Goal: Information Seeking & Learning: Learn about a topic

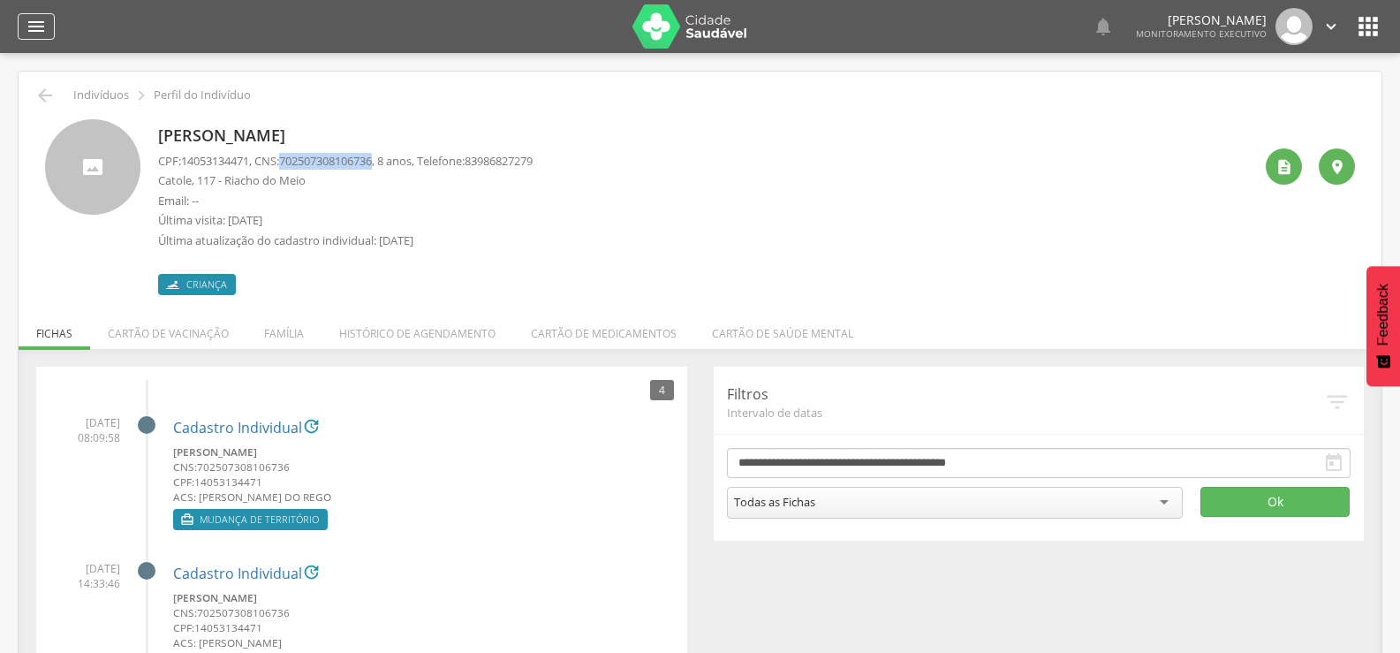
click at [36, 19] on icon "" at bounding box center [36, 26] width 21 height 21
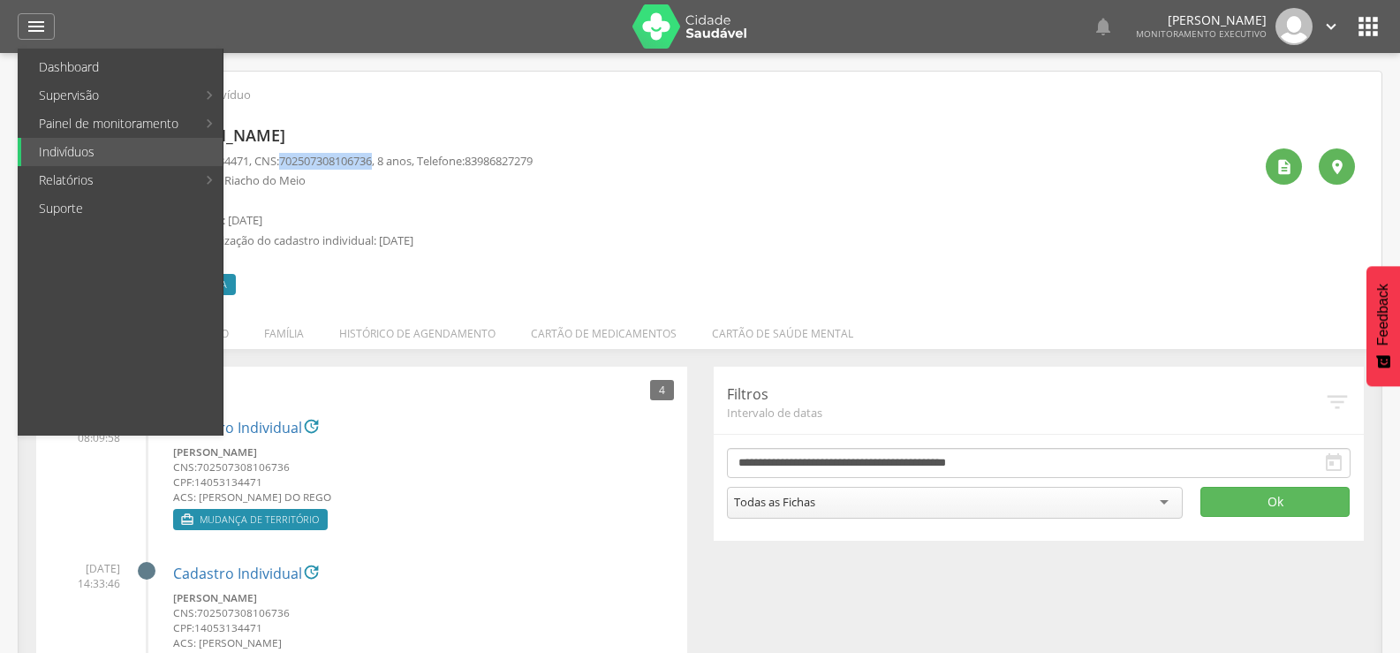
click at [681, 20] on img at bounding box center [689, 26] width 115 height 44
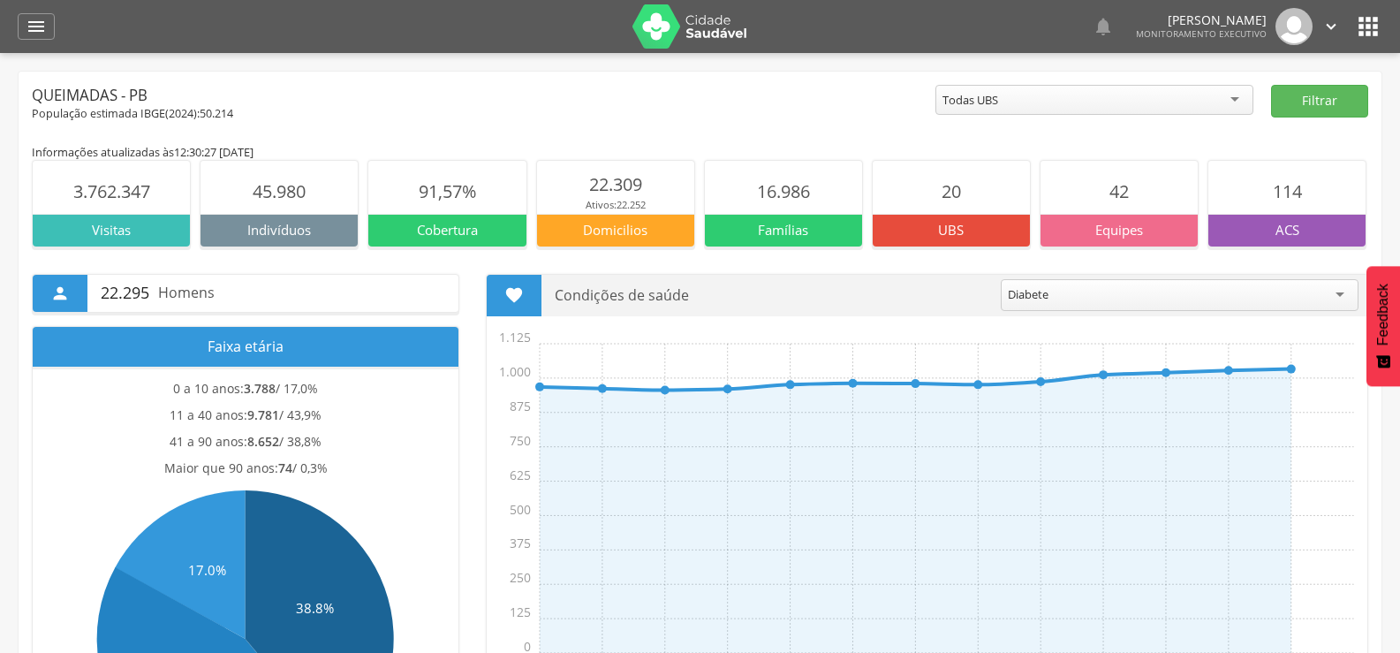
scroll to position [88, 0]
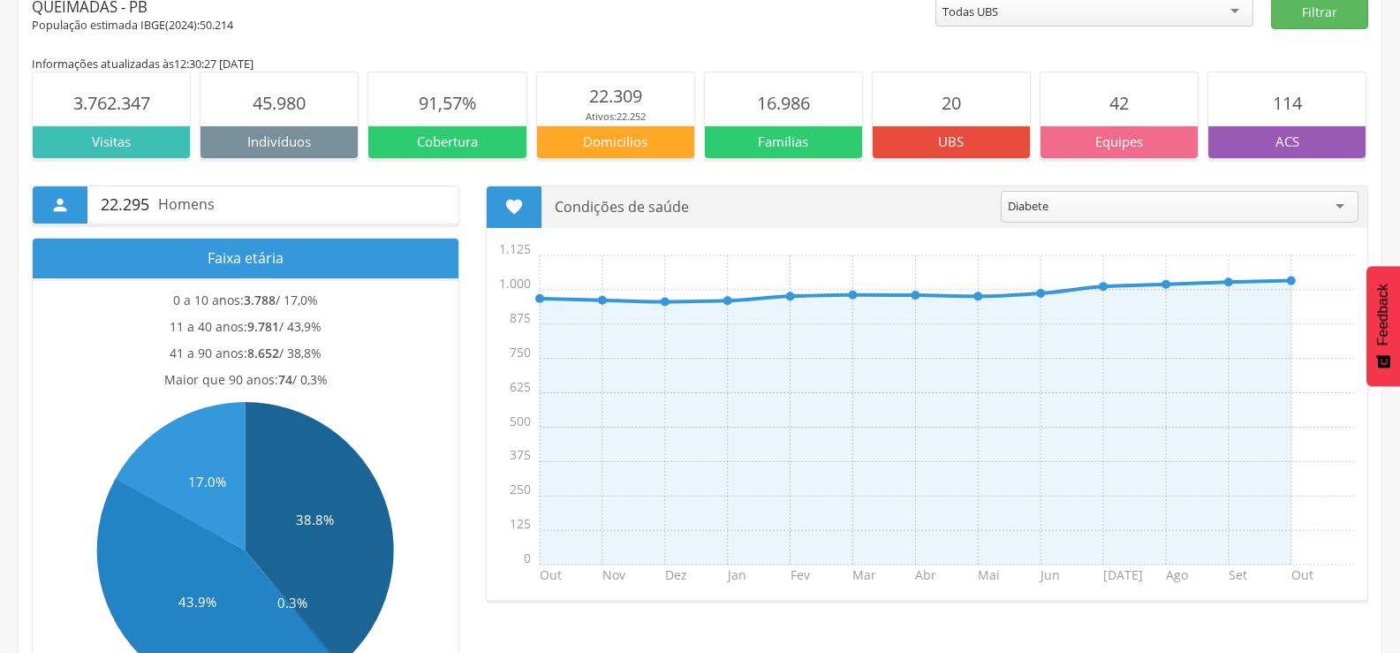
click at [1266, 215] on div "Diabete" at bounding box center [1180, 207] width 358 height 32
click at [1225, 186] on div "Condições de saúde ******* Diabete Acamado Alcoolismo Câncer Deficiência Depend…" at bounding box center [954, 206] width 826 height 40
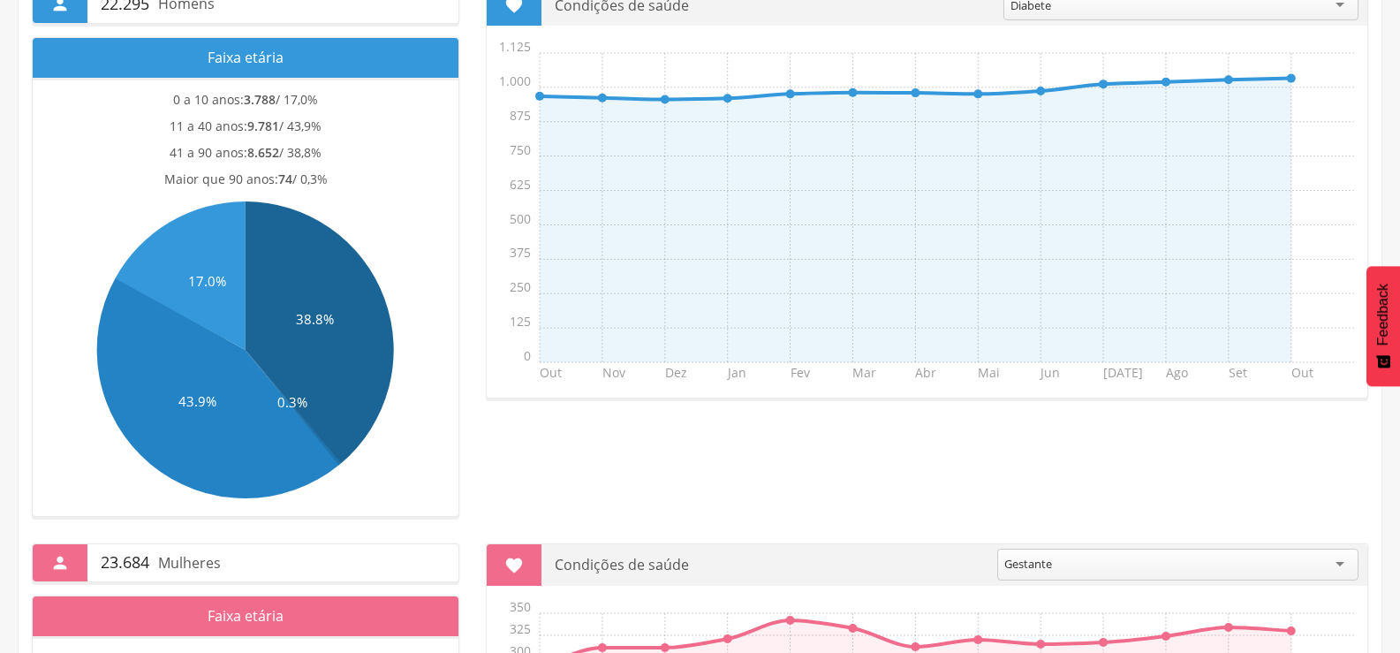
scroll to position [177, 0]
